Goal: Transaction & Acquisition: Purchase product/service

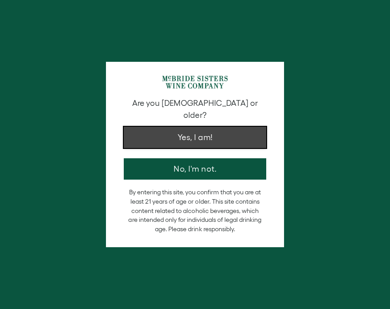
click at [225, 127] on button "Yes, I am!" at bounding box center [195, 137] width 142 height 21
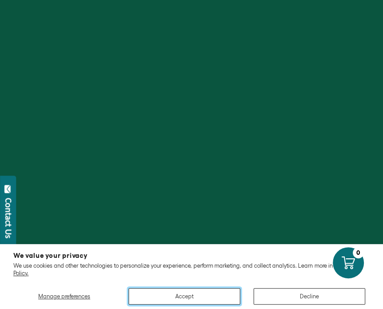
click at [197, 298] on button "Accept" at bounding box center [185, 296] width 112 height 16
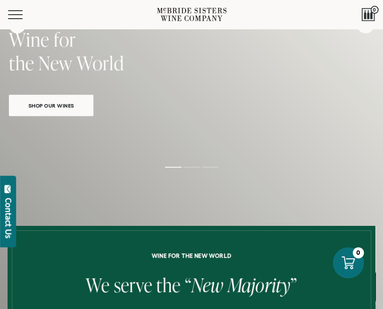
scroll to position [199, 0]
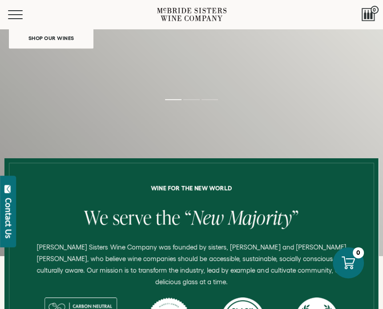
click at [58, 39] on span "Shop Our Wines" at bounding box center [51, 38] width 67 height 10
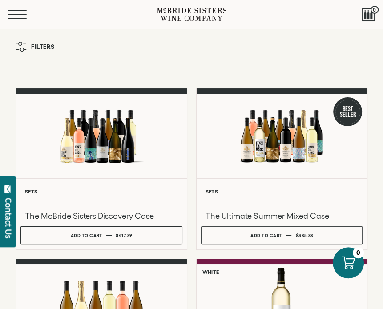
click at [23, 12] on button "Menu" at bounding box center [24, 14] width 32 height 9
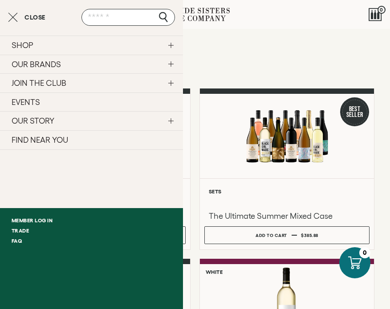
click at [34, 63] on link "OUR BRANDS" at bounding box center [91, 64] width 183 height 19
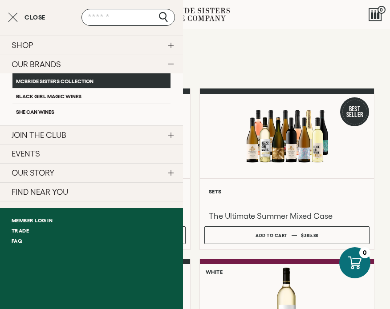
click at [32, 79] on link "McBride Sisters Collection" at bounding box center [91, 80] width 158 height 15
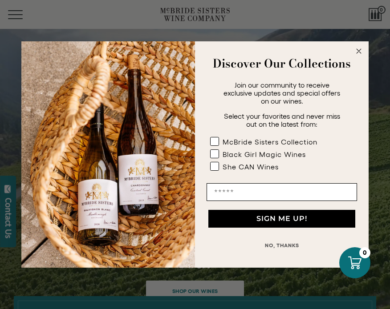
click at [358, 53] on circle "Close dialog" at bounding box center [359, 51] width 10 height 10
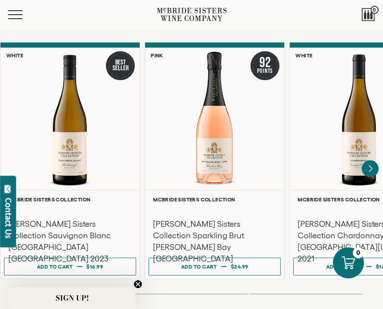
scroll to position [602, 0]
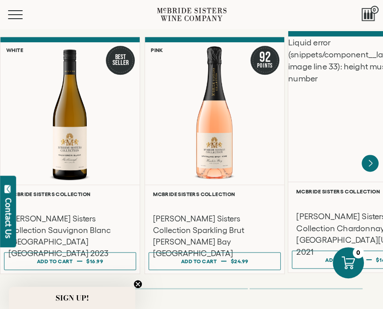
click at [360, 93] on div "Liquid error (snippets/component__lazyload-image line 33): height must be a num…" at bounding box center [359, 108] width 142 height 145
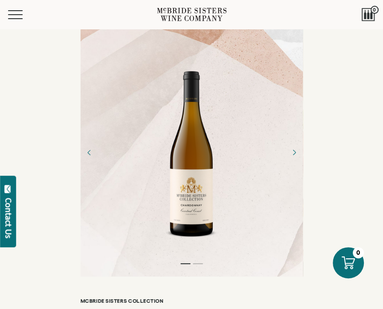
click at [190, 159] on div at bounding box center [192, 152] width 62 height 187
